Goal: Task Accomplishment & Management: Use online tool/utility

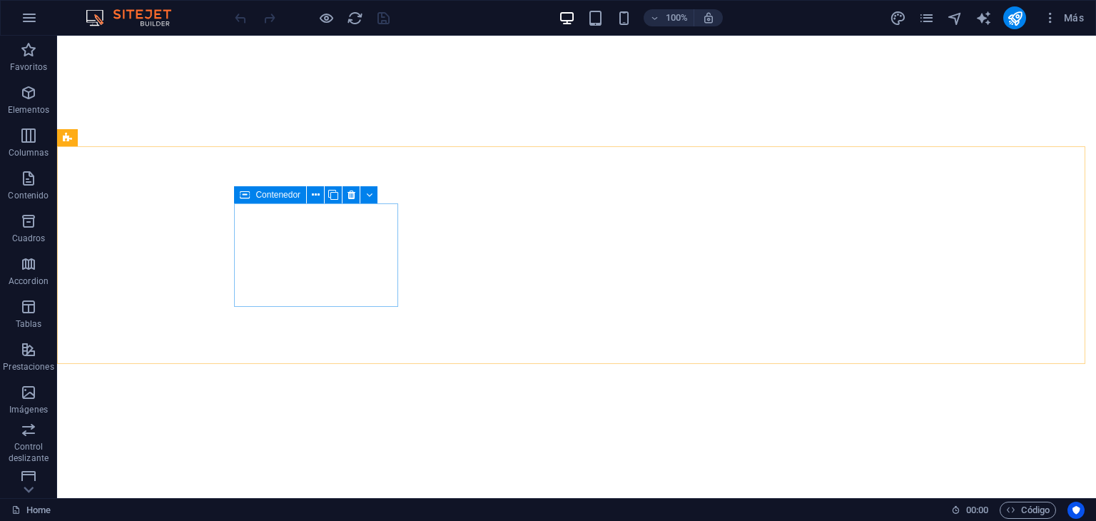
click at [248, 195] on icon at bounding box center [245, 194] width 10 height 17
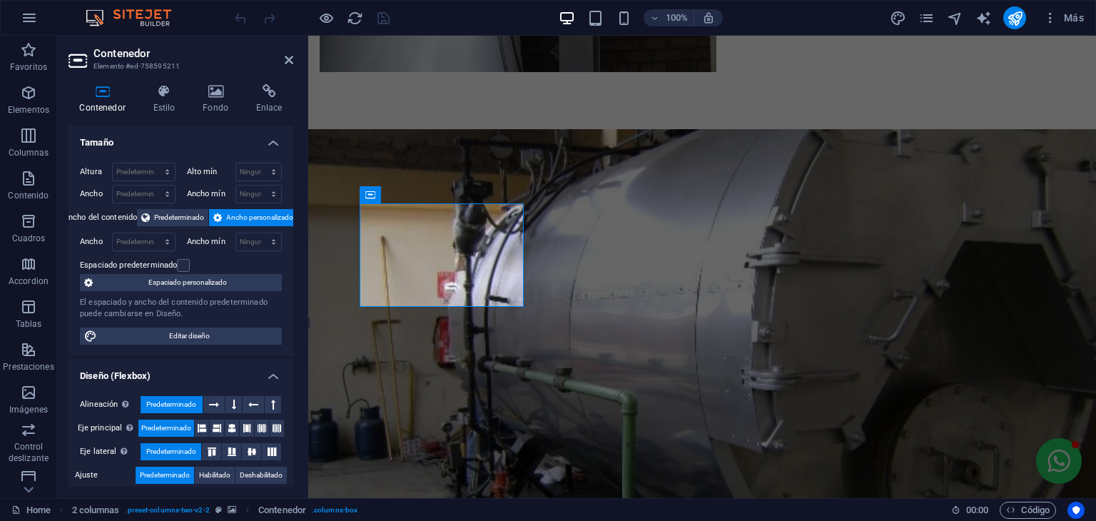
scroll to position [1570, 0]
click at [440, 194] on icon at bounding box center [441, 195] width 8 height 15
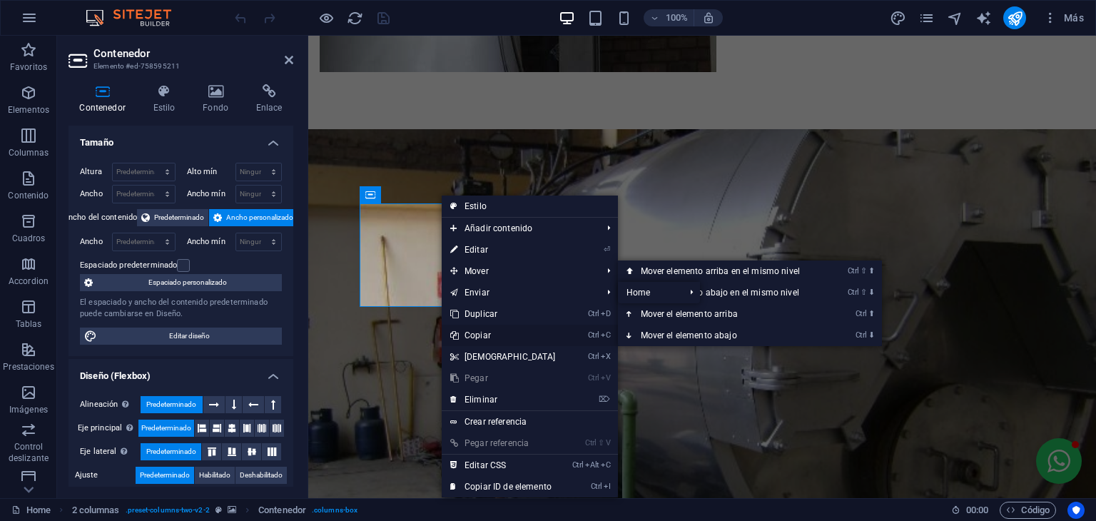
click at [474, 332] on link "Ctrl C Copiar" at bounding box center [503, 335] width 123 height 21
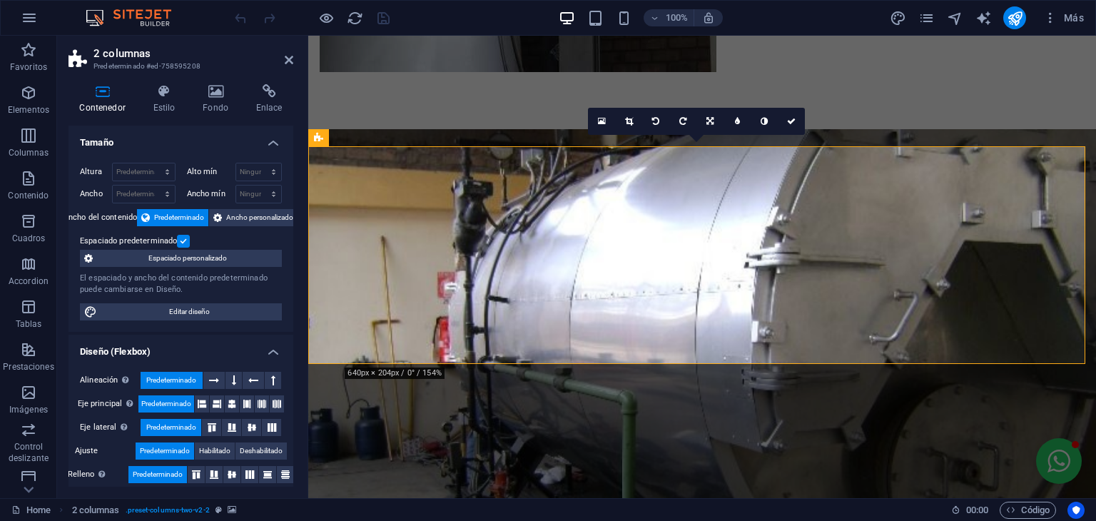
scroll to position [208, 0]
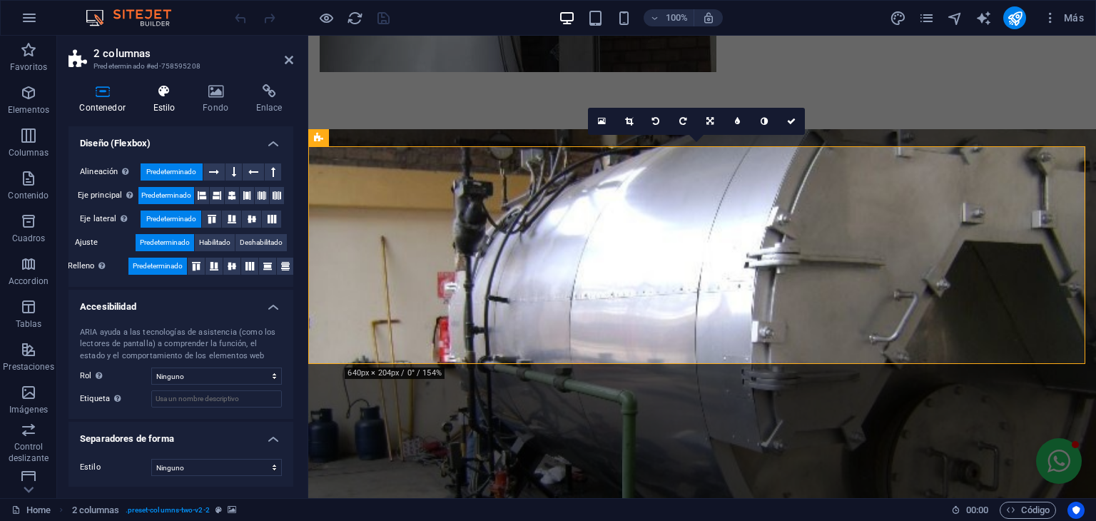
click at [148, 93] on icon at bounding box center [164, 91] width 44 height 14
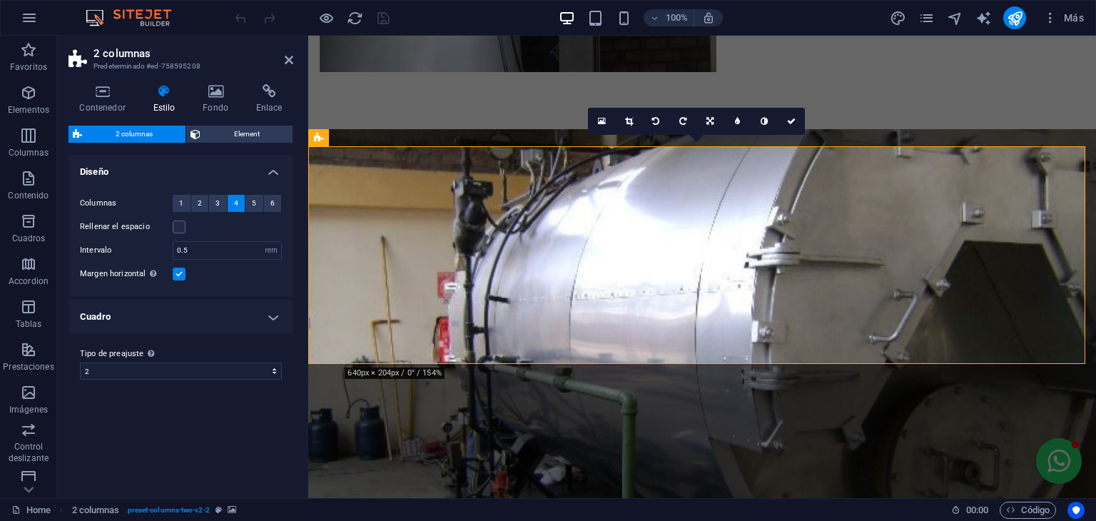
click at [195, 320] on h4 "Cuadro" at bounding box center [180, 317] width 225 height 34
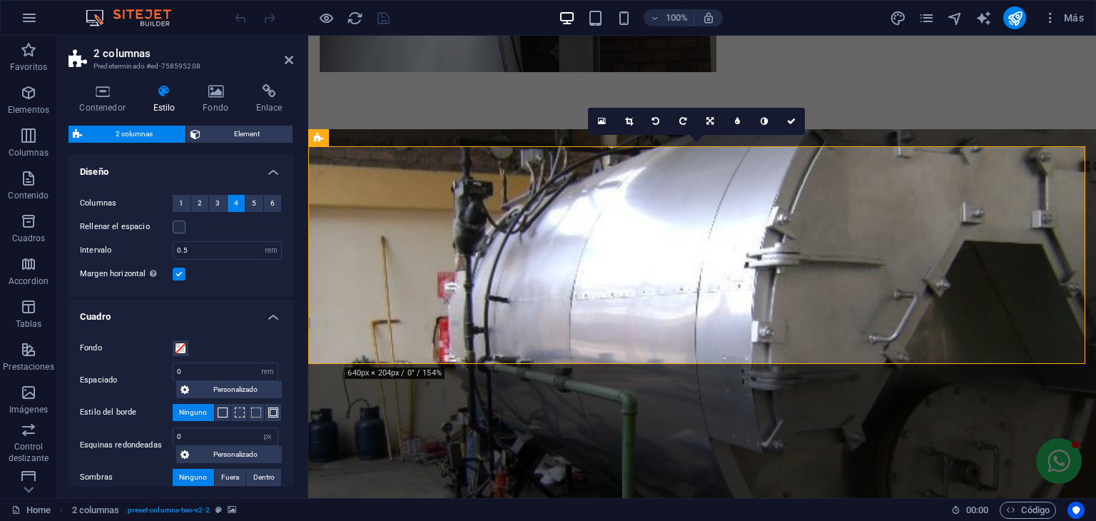
click at [195, 320] on h4 "Cuadro" at bounding box center [180, 313] width 225 height 26
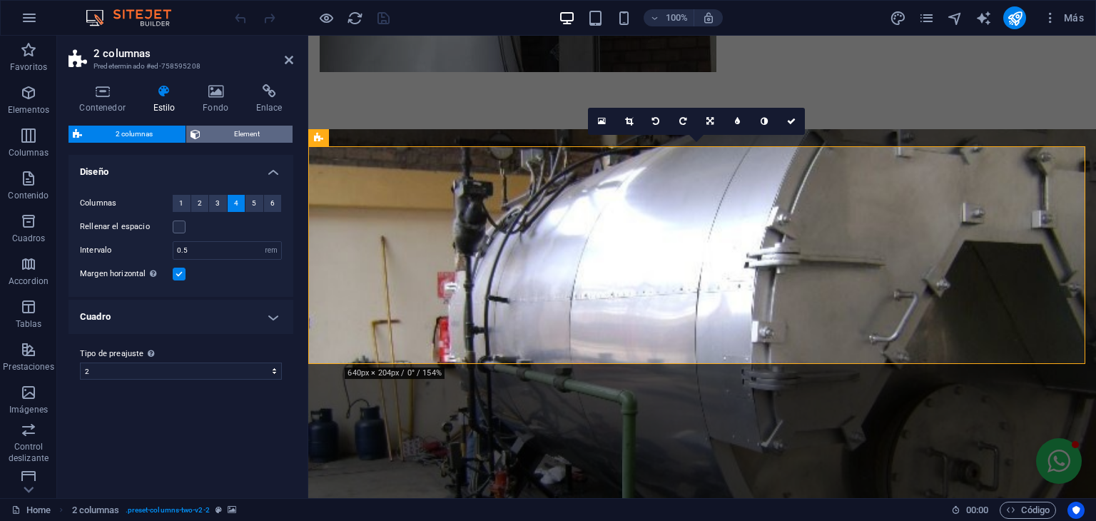
click at [269, 141] on span "Element" at bounding box center [246, 134] width 83 height 17
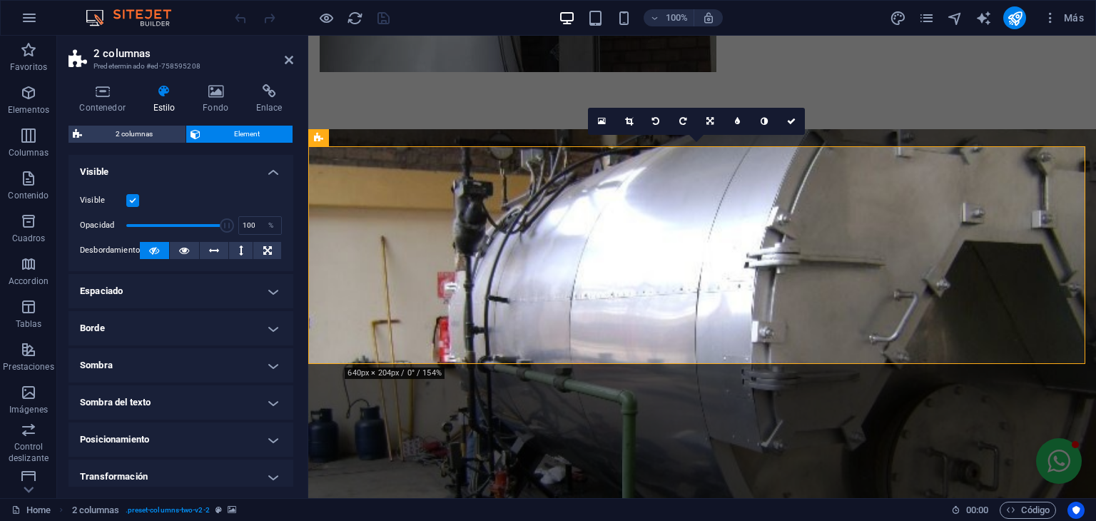
click at [193, 280] on h4 "Espaciado" at bounding box center [180, 291] width 225 height 34
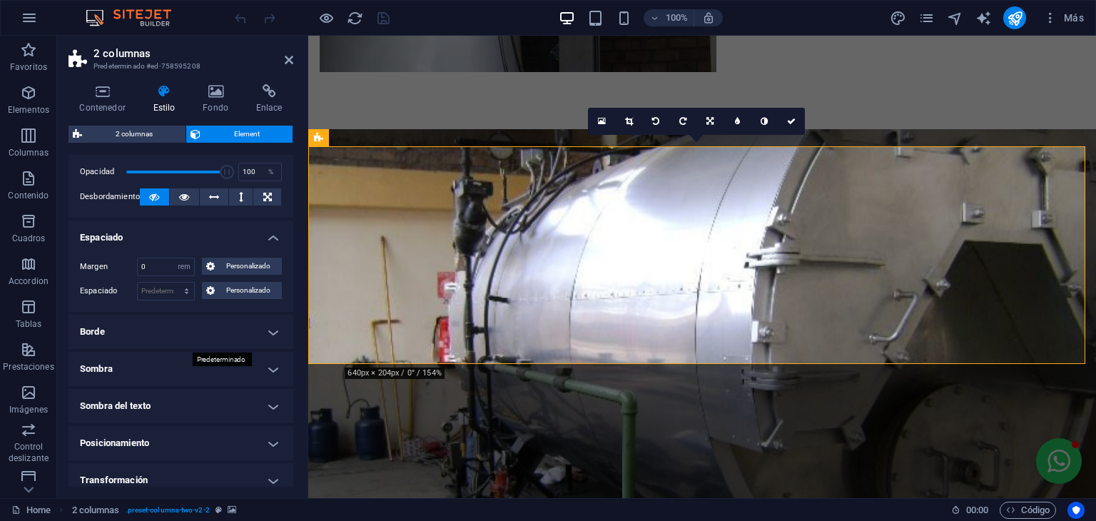
scroll to position [71, 0]
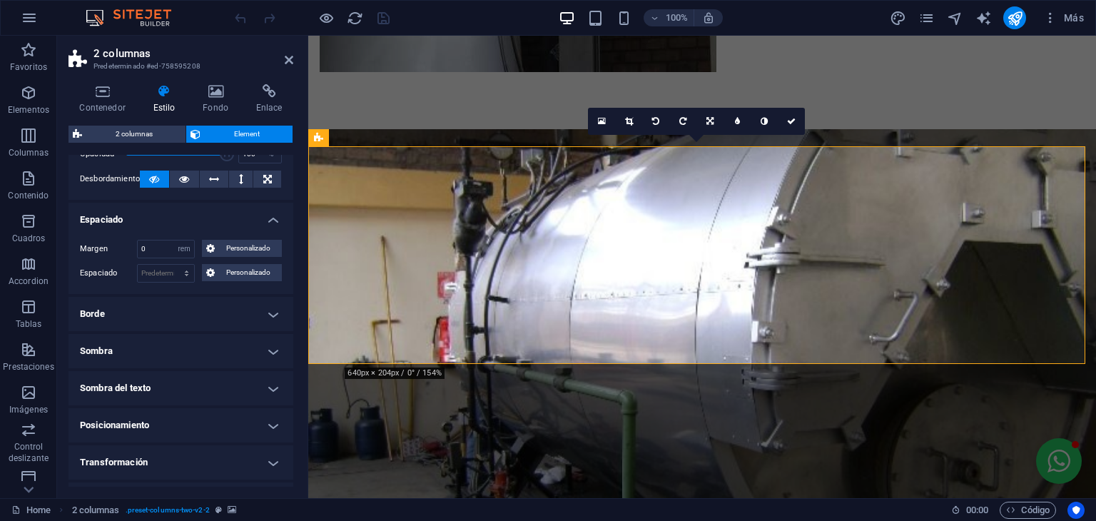
click at [225, 320] on h4 "Borde" at bounding box center [180, 314] width 225 height 34
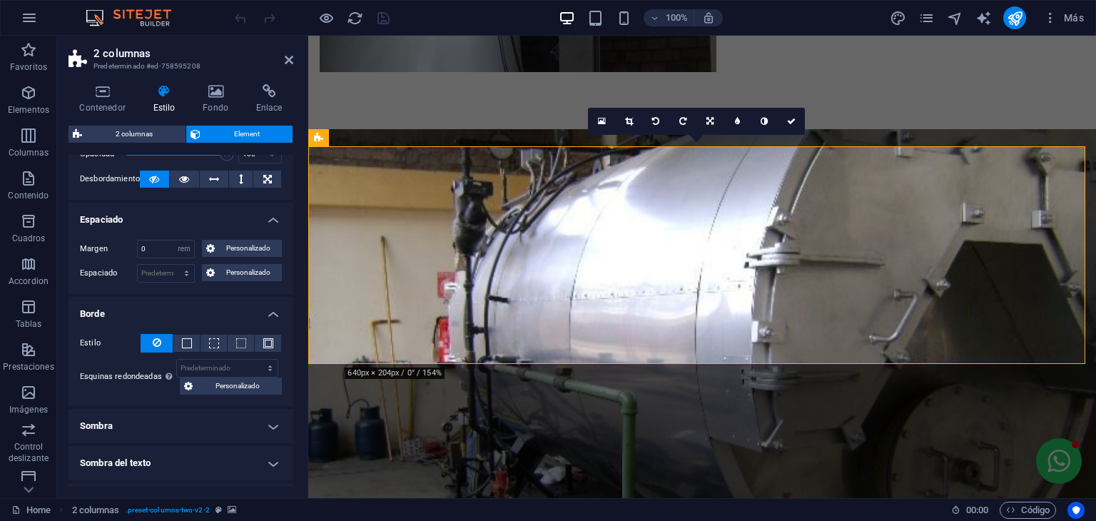
click at [225, 320] on h4 "Borde" at bounding box center [180, 310] width 225 height 26
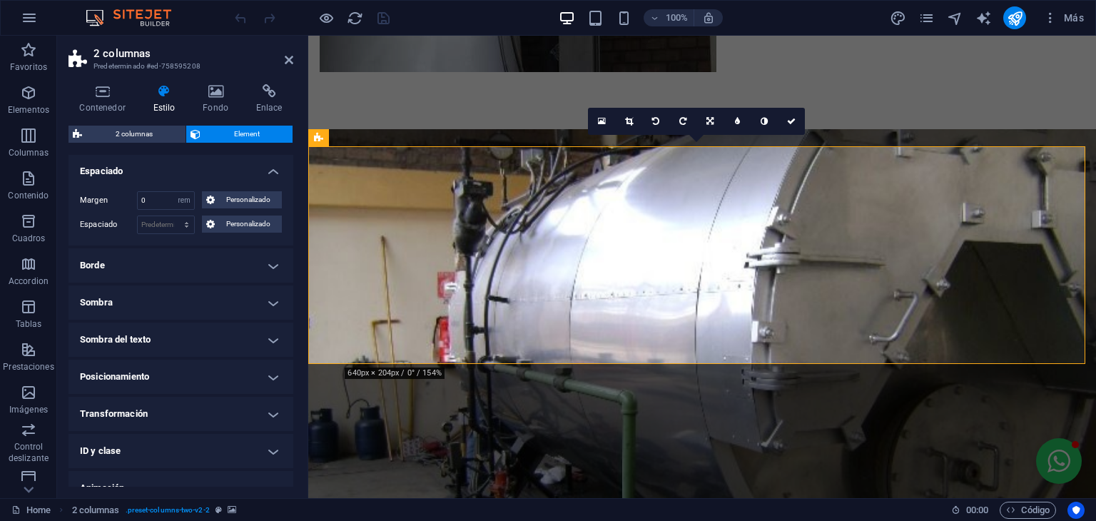
scroll to position [175, 0]
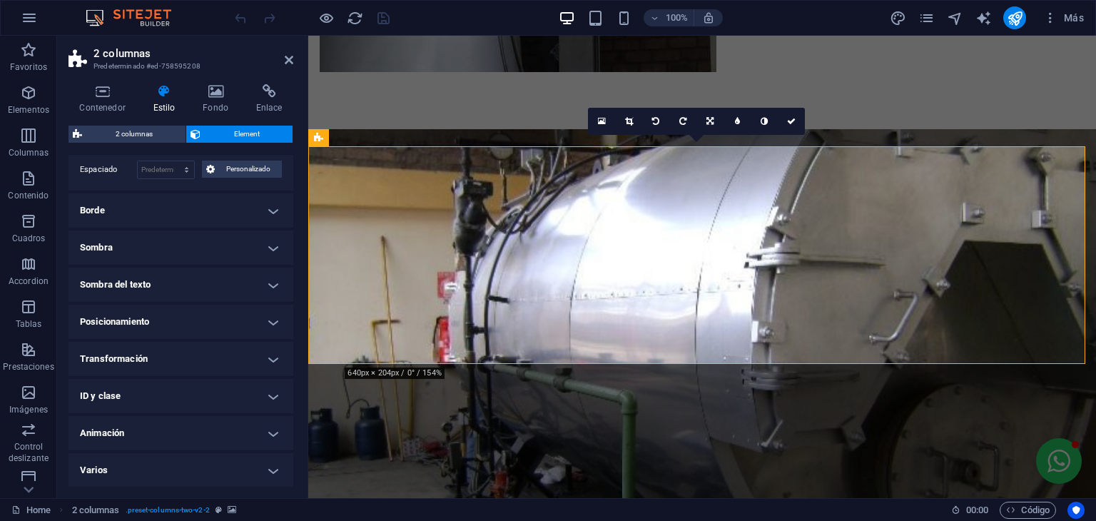
click at [235, 307] on h4 "Posicionamiento" at bounding box center [180, 322] width 225 height 34
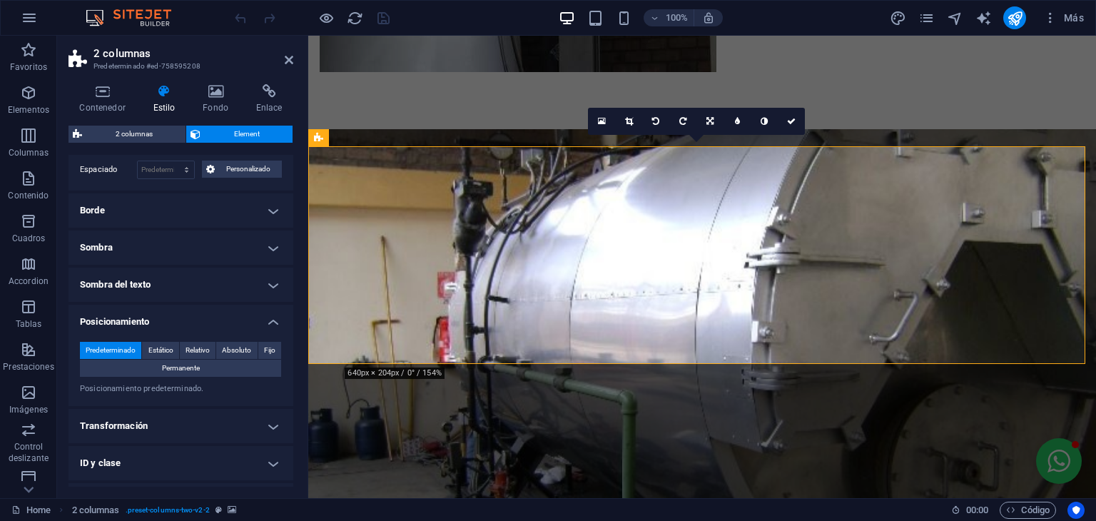
click at [240, 298] on h4 "Sombra del texto" at bounding box center [180, 285] width 225 height 34
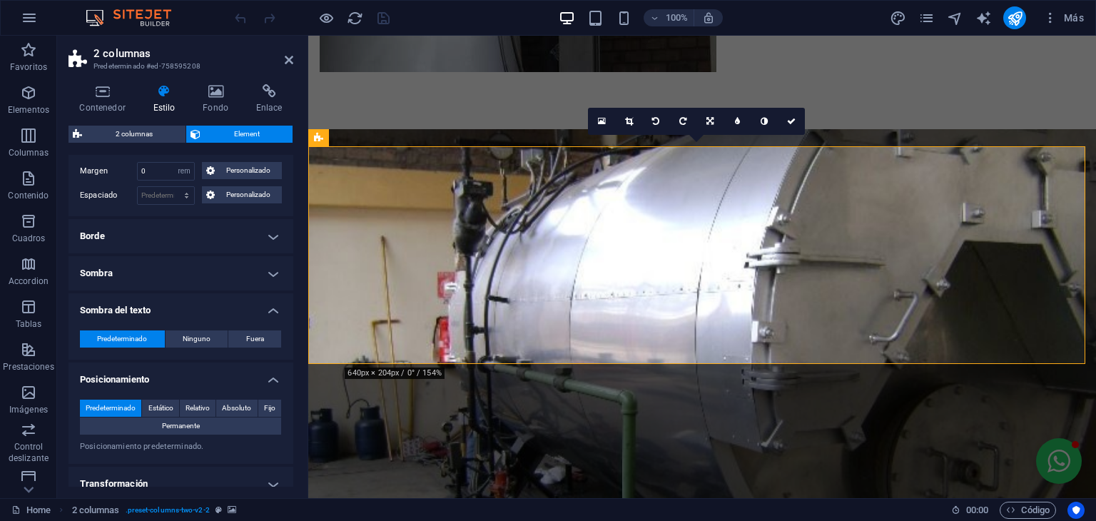
scroll to position [0, 0]
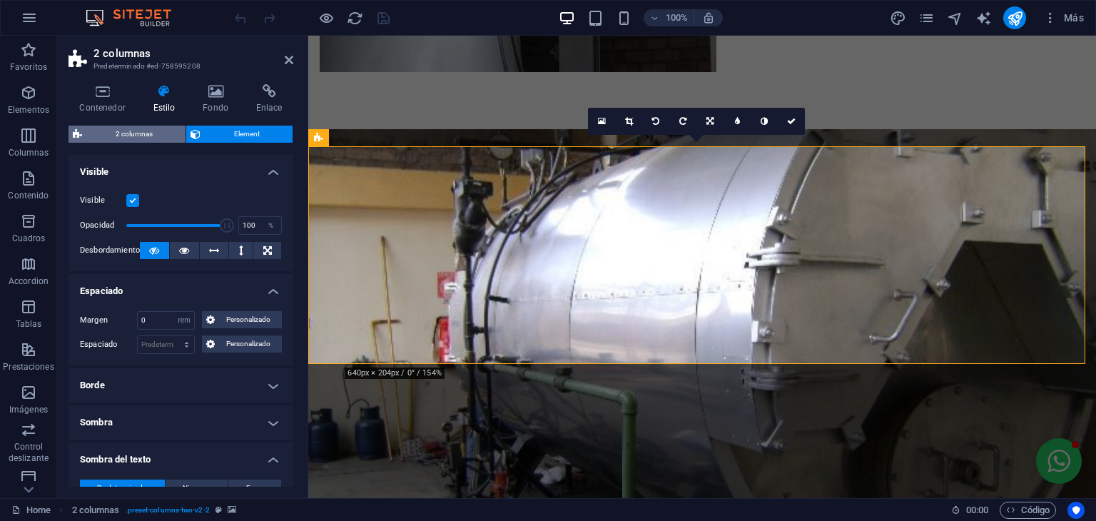
click at [149, 141] on span "2 columnas" at bounding box center [133, 134] width 95 height 17
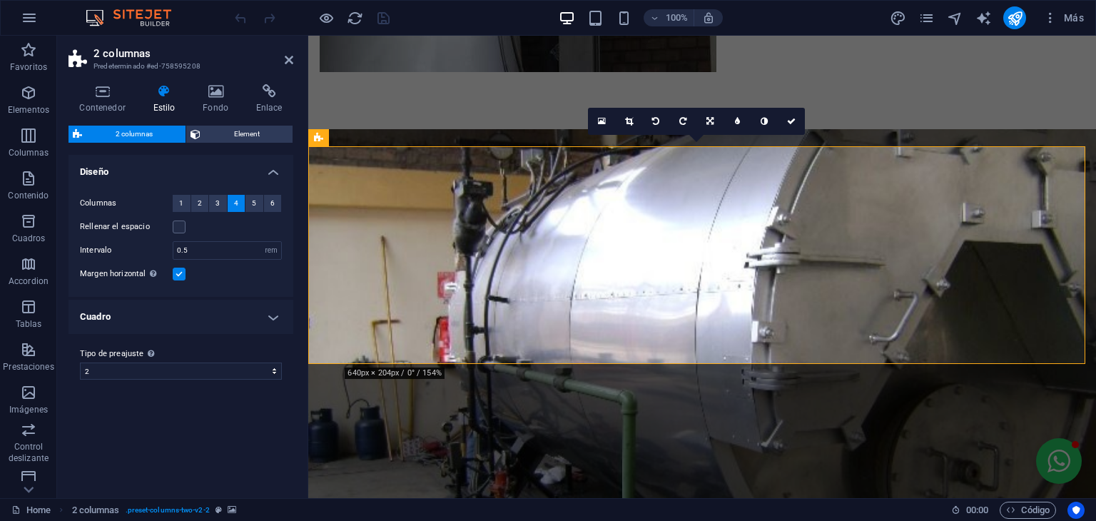
click at [223, 317] on h4 "Cuadro" at bounding box center [180, 317] width 225 height 34
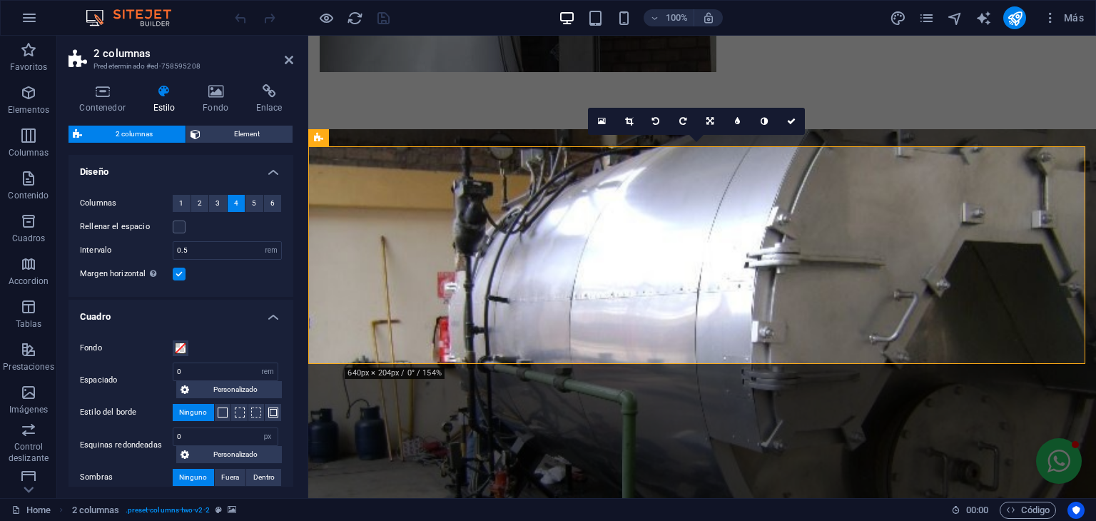
click at [252, 134] on span "Element" at bounding box center [246, 134] width 83 height 17
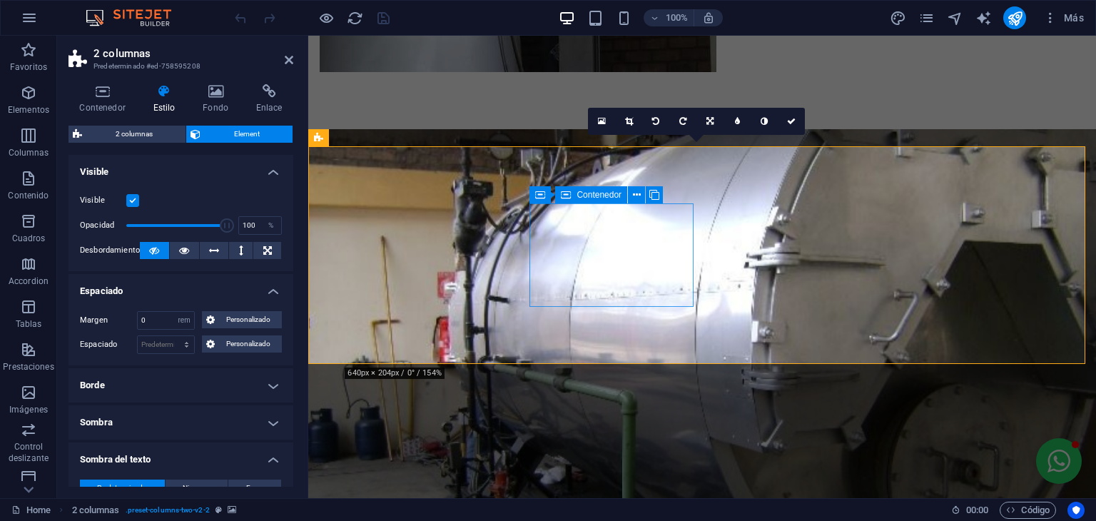
click at [581, 197] on span "Contenedor" at bounding box center [598, 194] width 45 height 9
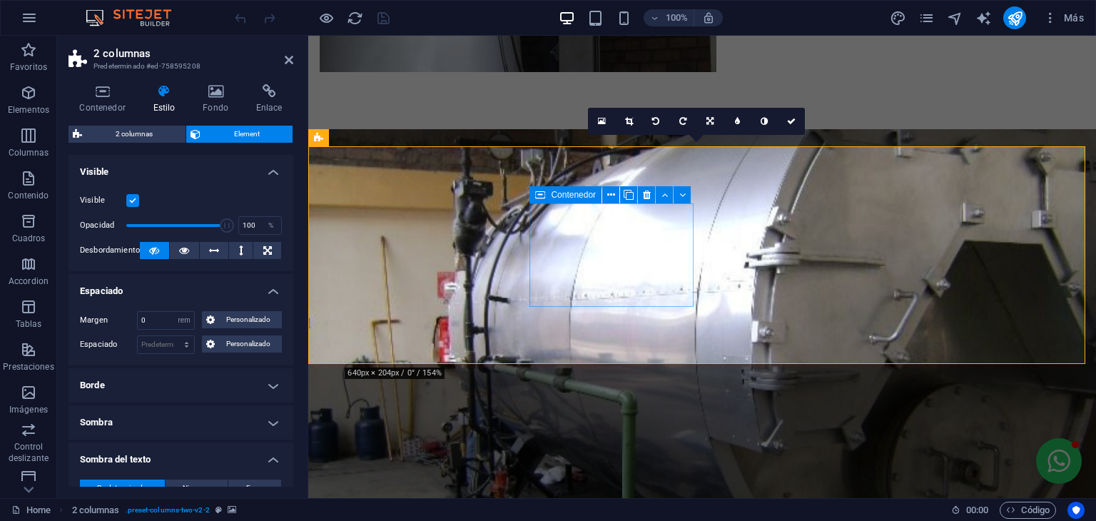
click at [542, 195] on icon at bounding box center [540, 194] width 10 height 17
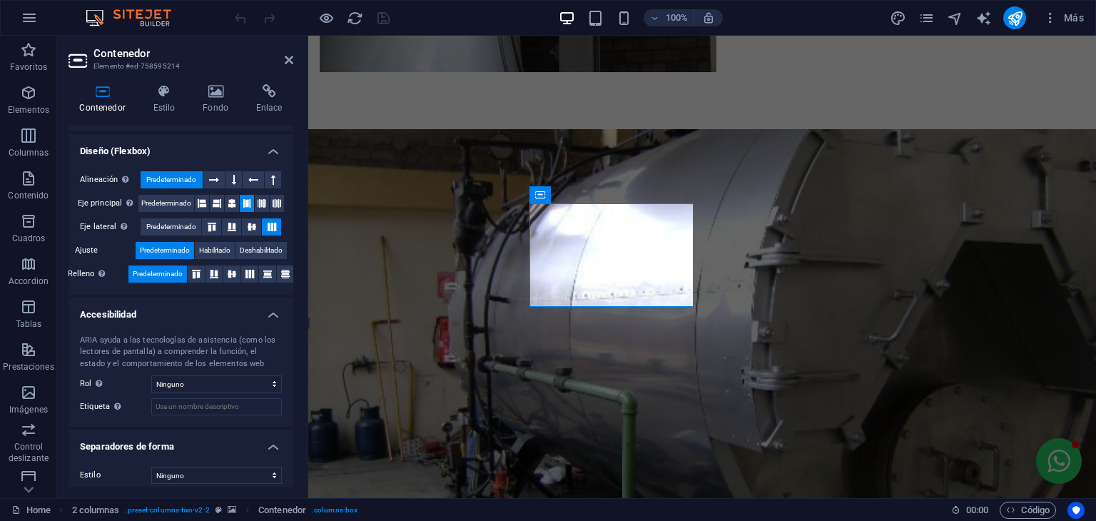
scroll to position [232, 0]
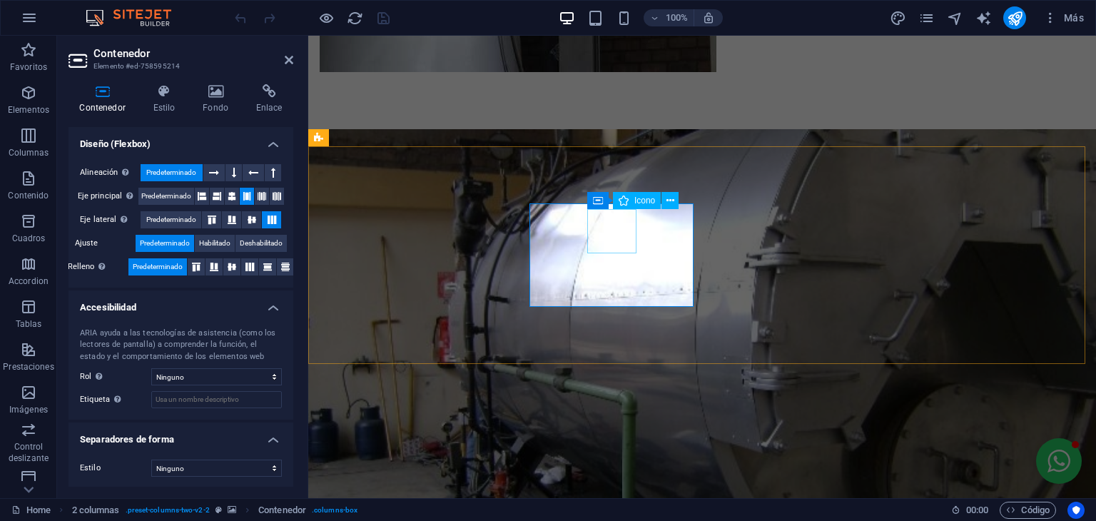
click at [616, 198] on div "Icono" at bounding box center [637, 200] width 48 height 17
select select "xMidYMid"
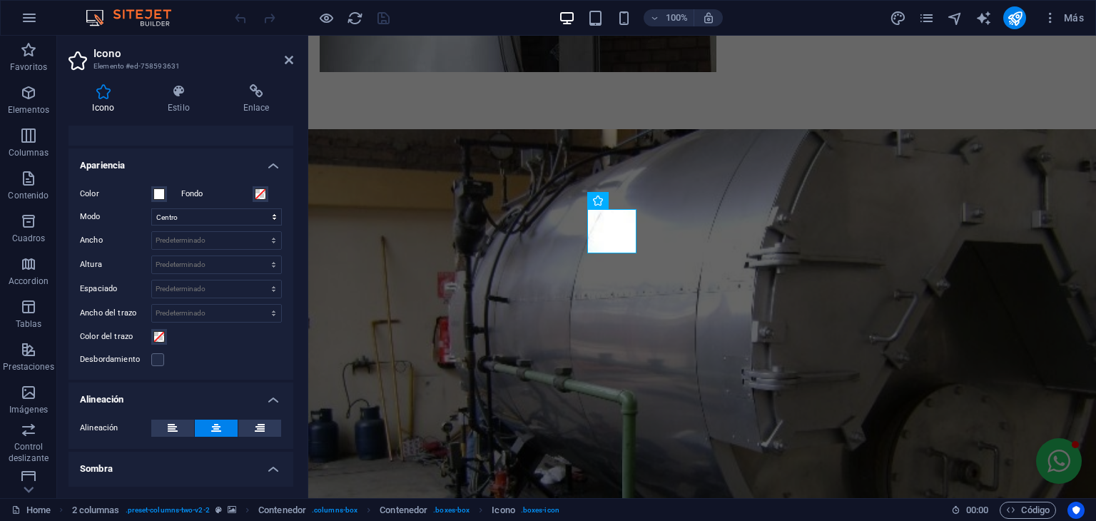
scroll to position [244, 0]
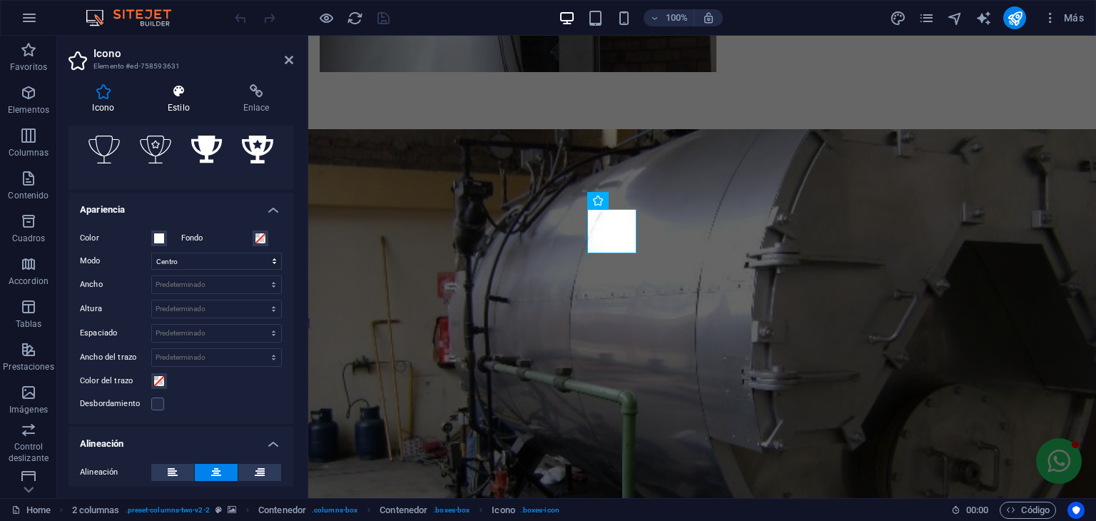
click at [214, 101] on h4 "Estilo" at bounding box center [182, 99] width 76 height 30
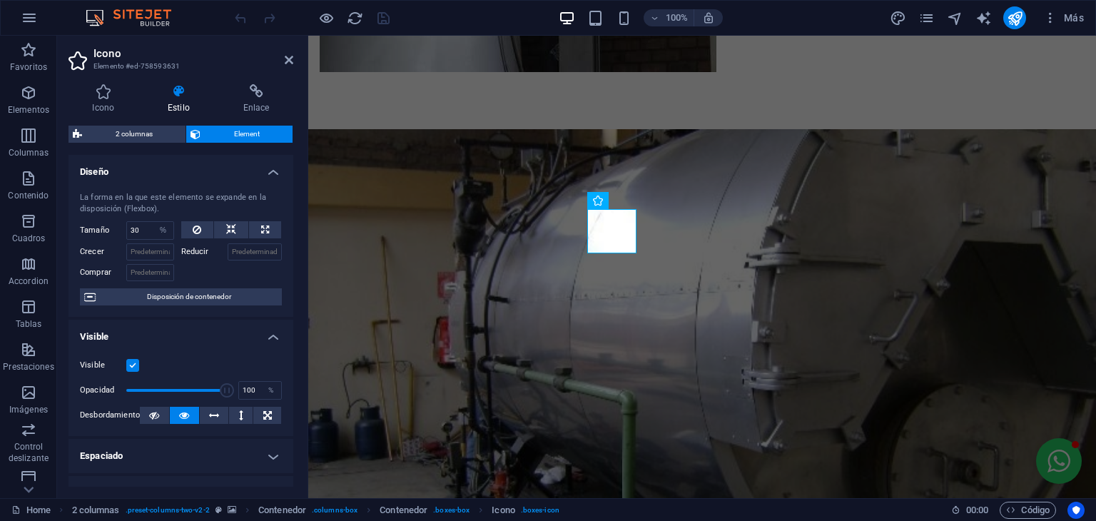
click at [225, 127] on span "Element" at bounding box center [246, 134] width 83 height 17
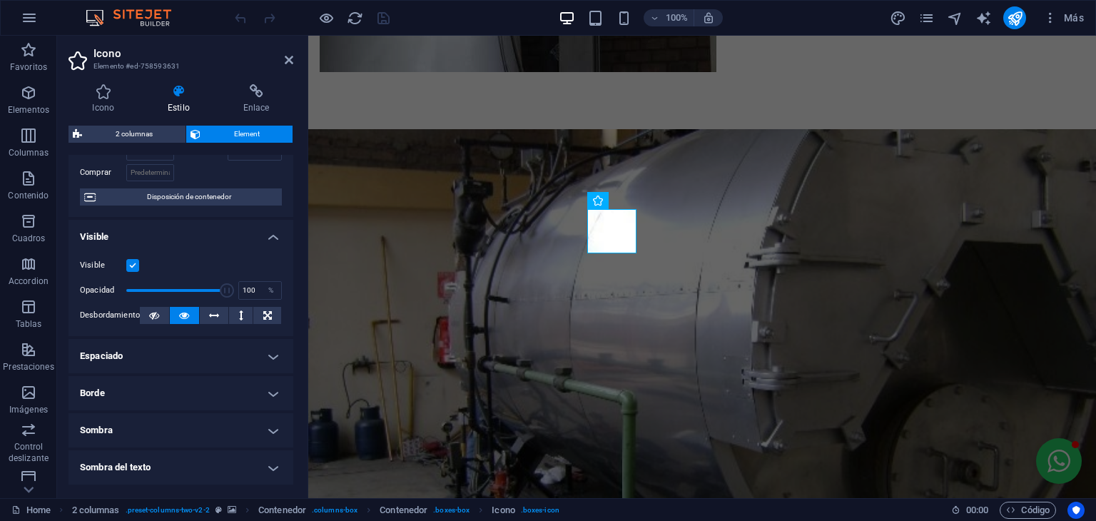
scroll to position [143, 0]
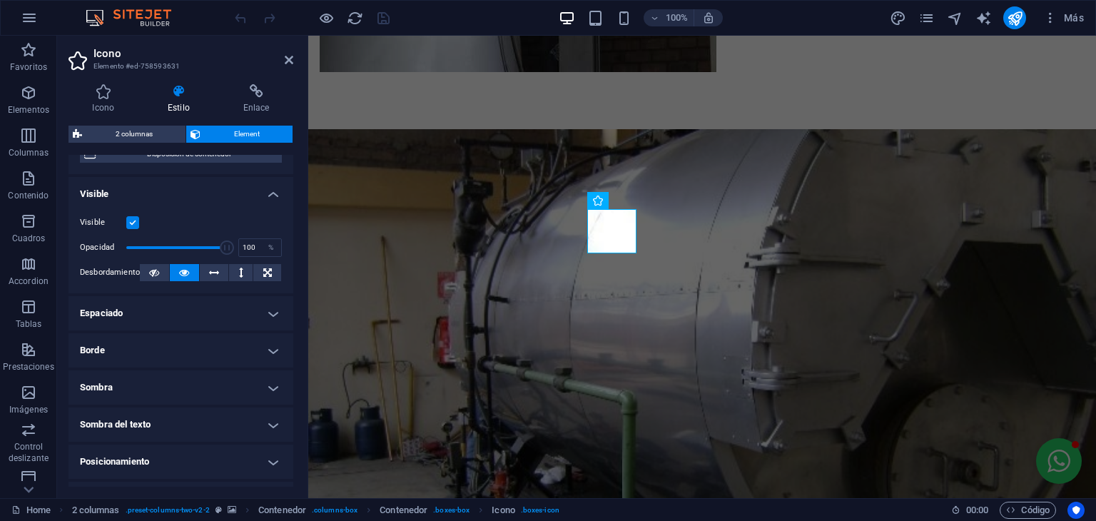
click at [255, 320] on h4 "Espaciado" at bounding box center [180, 313] width 225 height 34
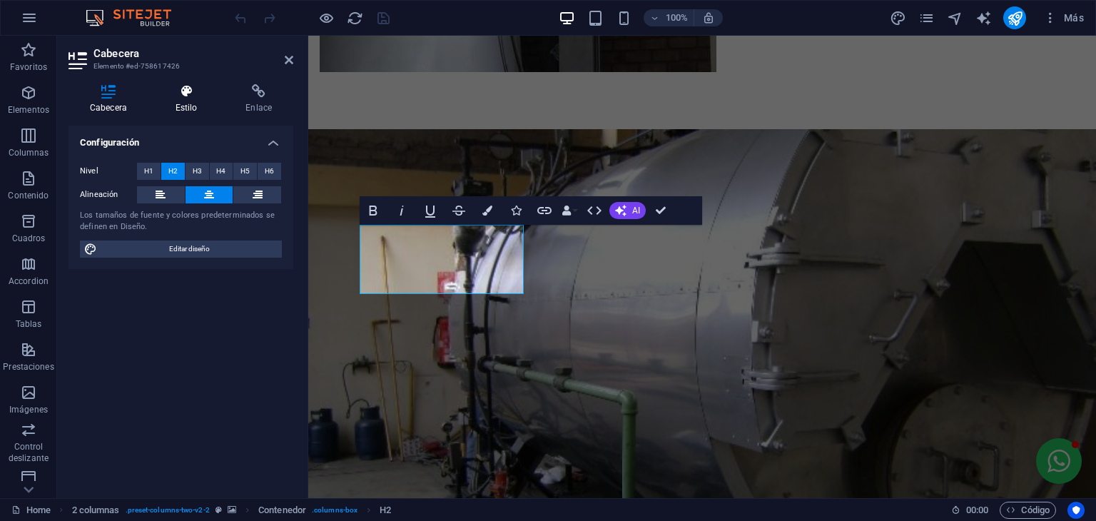
click at [196, 93] on icon at bounding box center [186, 91] width 65 height 14
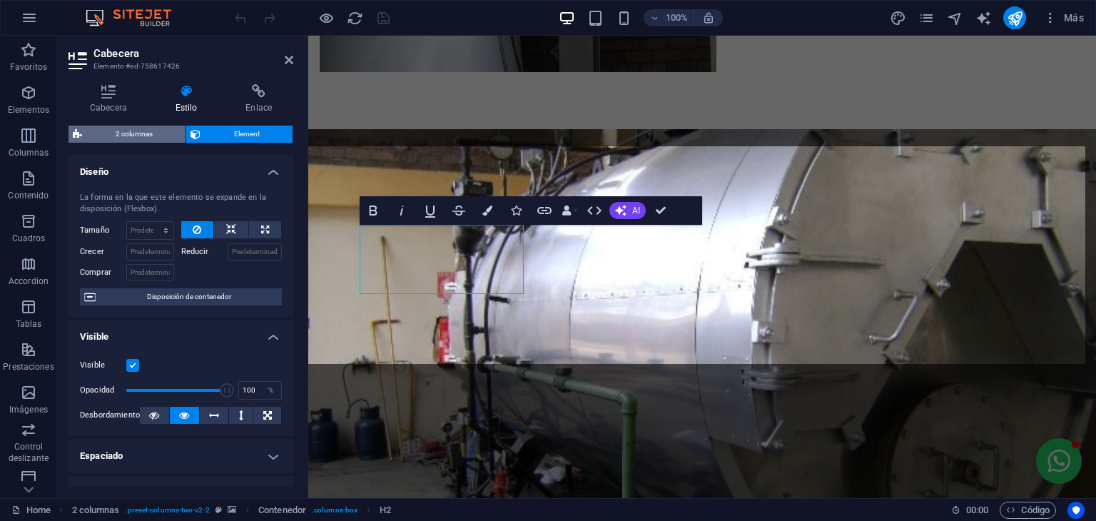
click at [168, 138] on span "2 columnas" at bounding box center [133, 134] width 95 height 17
select select "rem"
select select "px"
select select "preset-columns-two-v2-2"
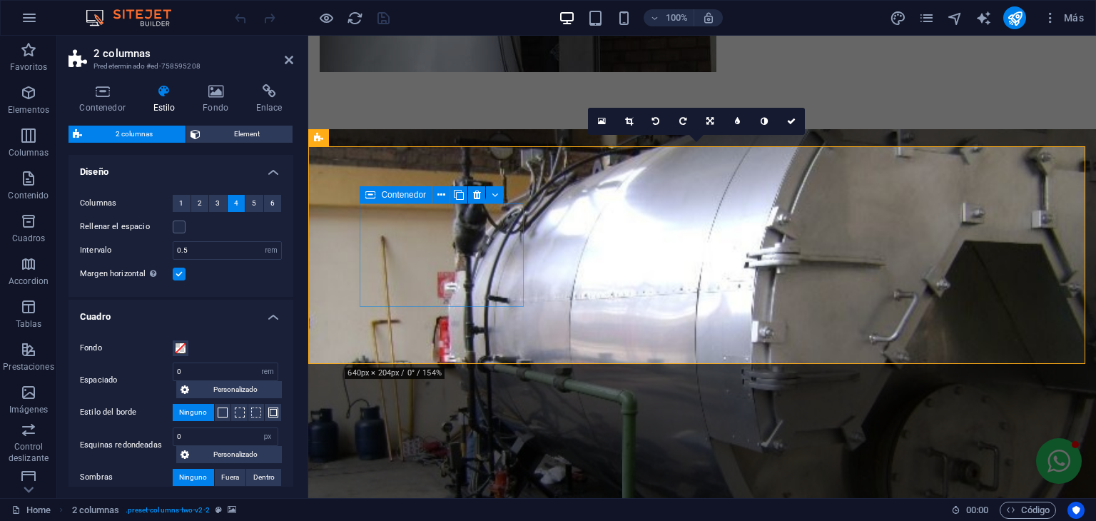
click at [366, 197] on icon at bounding box center [370, 194] width 10 height 17
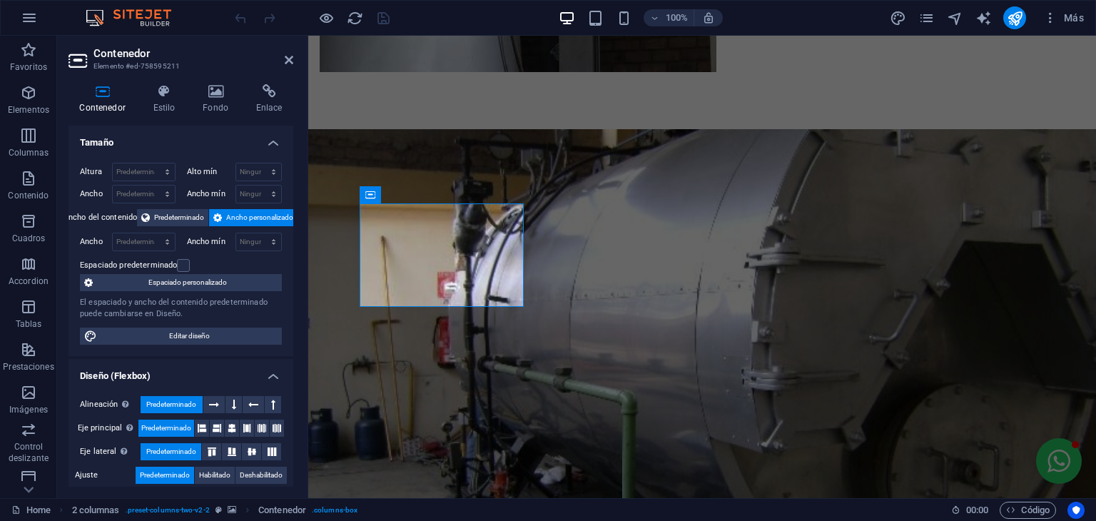
click at [171, 118] on div "Contenedor Estilo Fondo Enlace Tamaño Altura Predeterminado px rem % vh vw Alto…" at bounding box center [180, 285] width 225 height 402
click at [171, 113] on h4 "Estilo" at bounding box center [167, 99] width 50 height 30
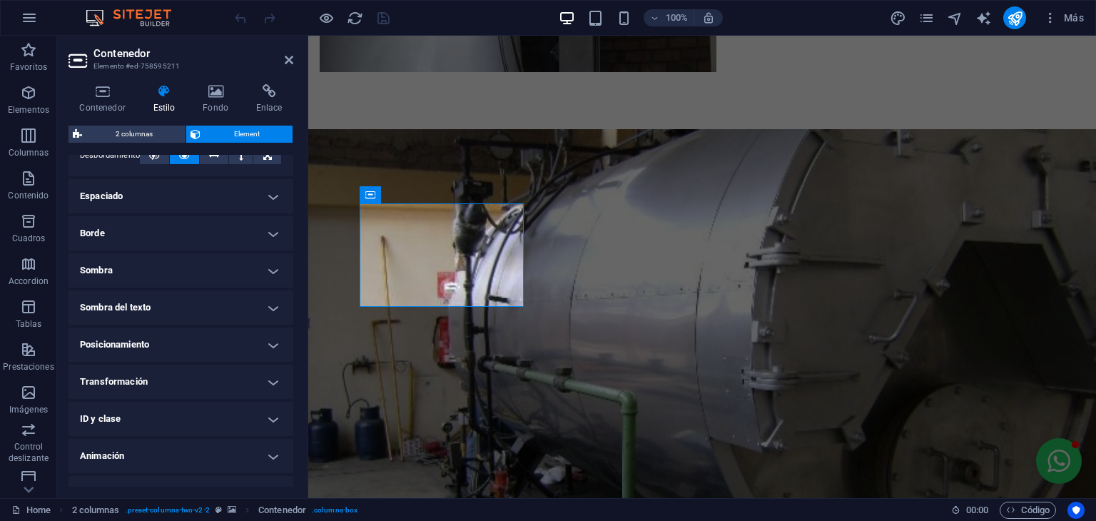
scroll to position [283, 0]
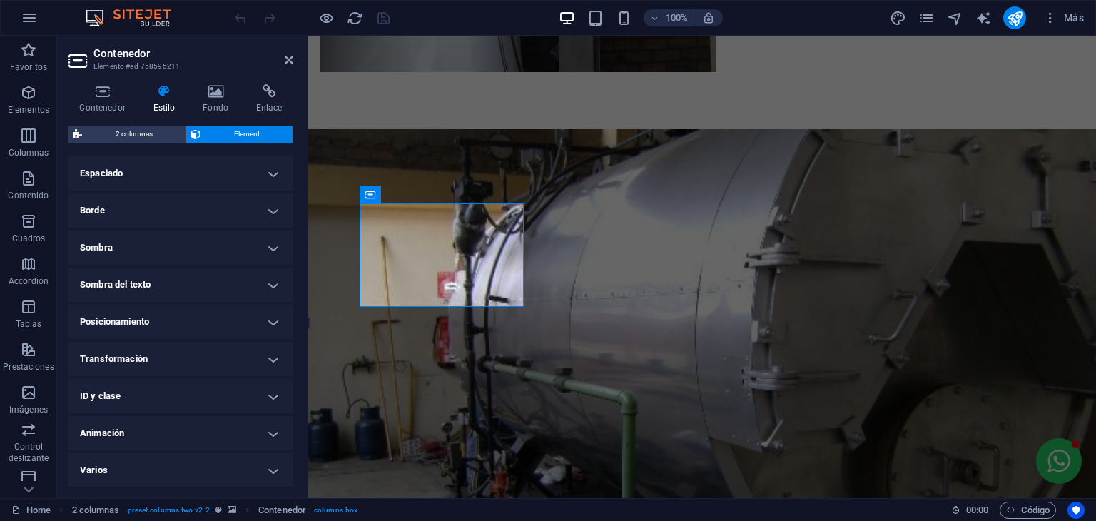
click at [151, 181] on h4 "Espaciado" at bounding box center [180, 173] width 225 height 34
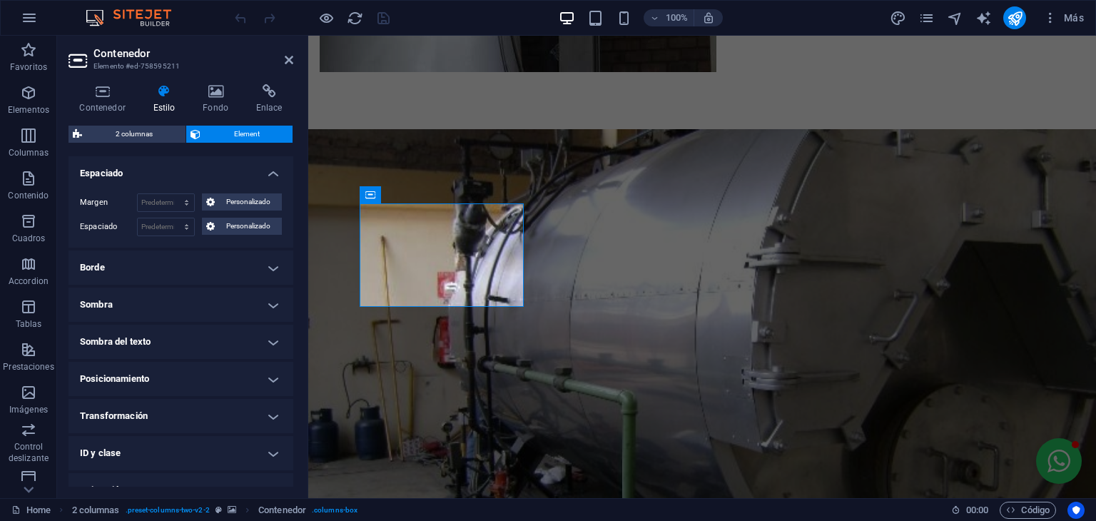
click at [100, 81] on div "Contenedor Estilo Fondo Enlace Tamaño Altura Predeterminado px rem % vh vw Alto…" at bounding box center [181, 285] width 248 height 425
click at [113, 92] on icon at bounding box center [102, 91] width 68 height 14
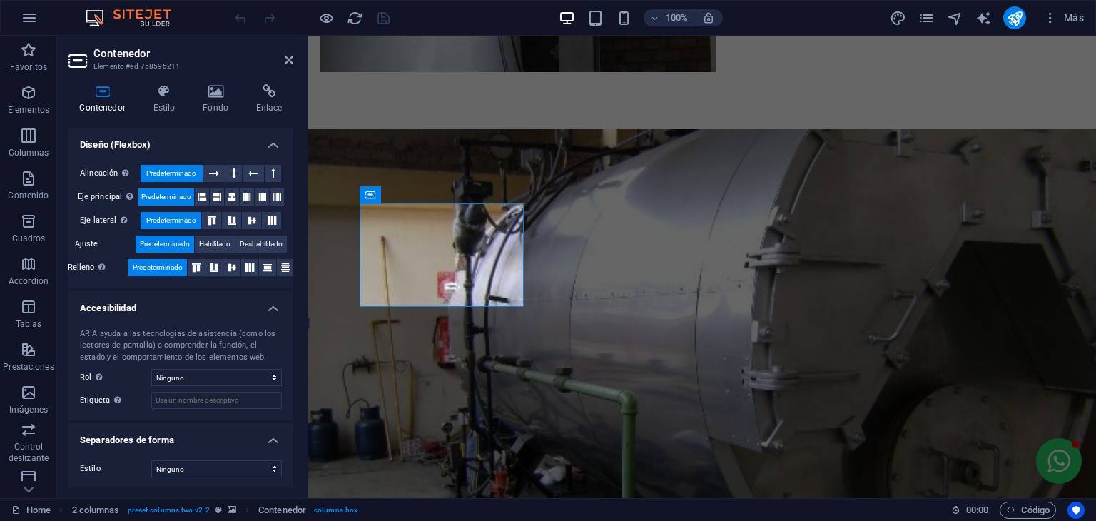
scroll to position [232, 0]
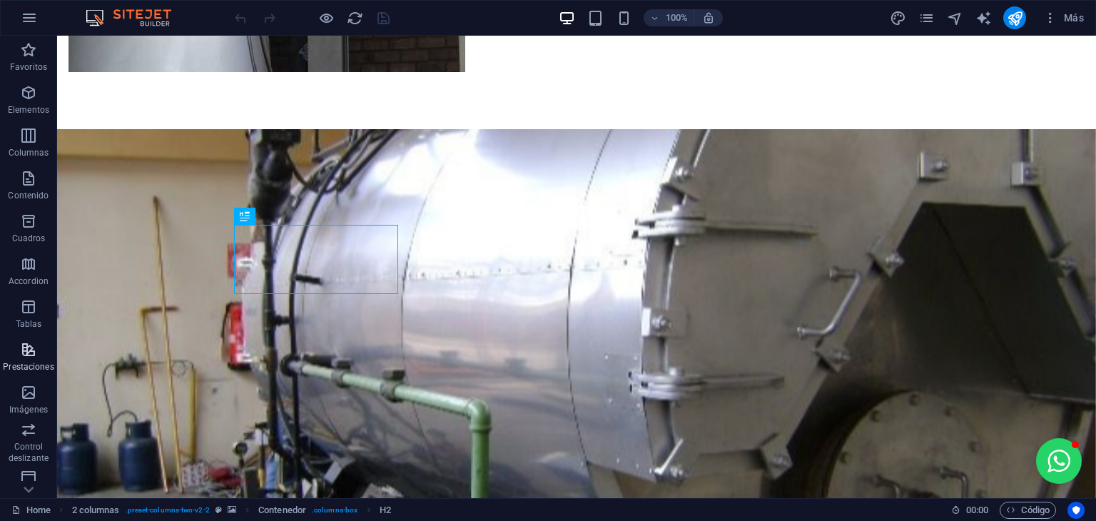
click at [55, 345] on span "Prestaciones" at bounding box center [28, 358] width 57 height 34
